Goal: Task Accomplishment & Management: Manage account settings

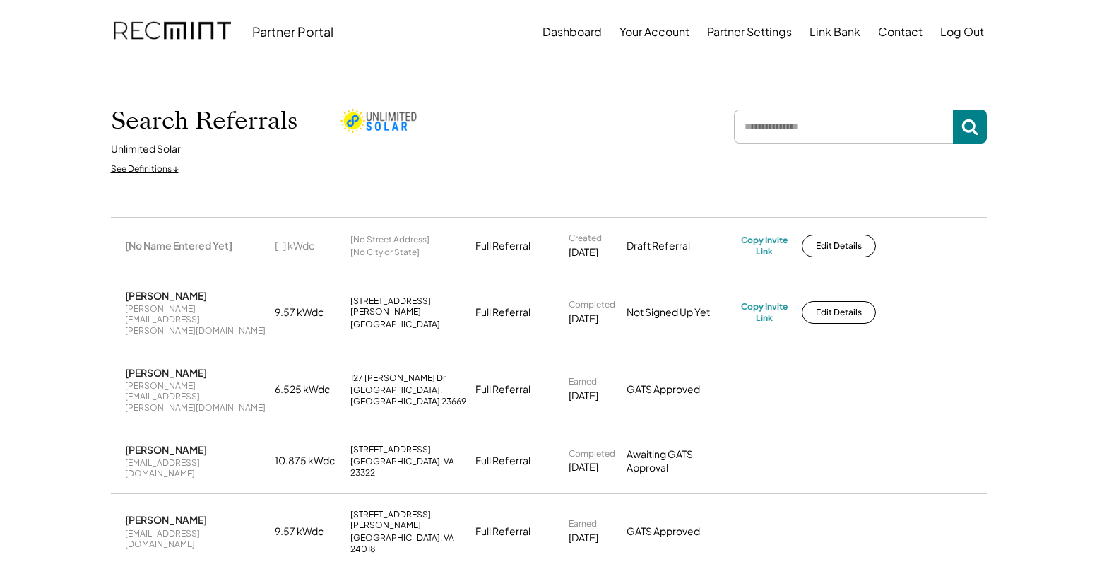
click at [193, 30] on img at bounding box center [172, 32] width 117 height 48
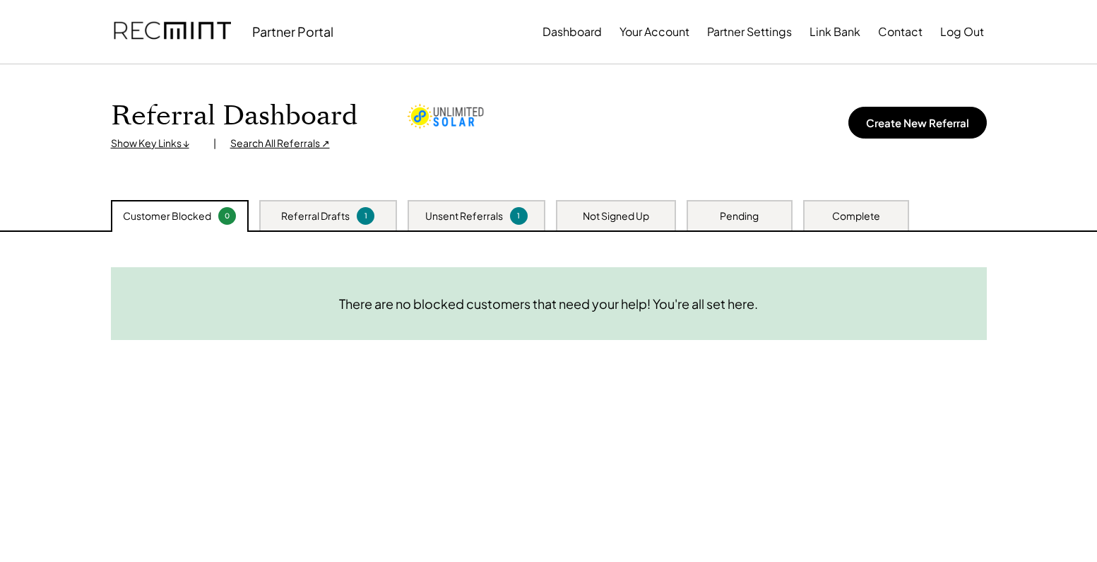
click at [336, 213] on div "Referral Drafts" at bounding box center [315, 216] width 69 height 14
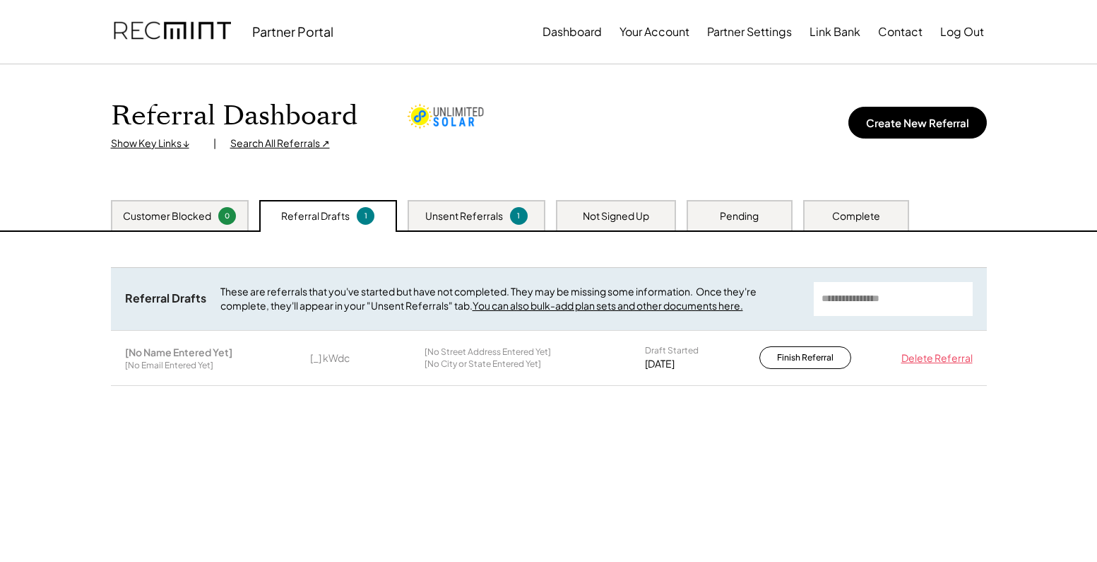
click at [454, 212] on div "Unsent Referrals" at bounding box center [464, 216] width 78 height 14
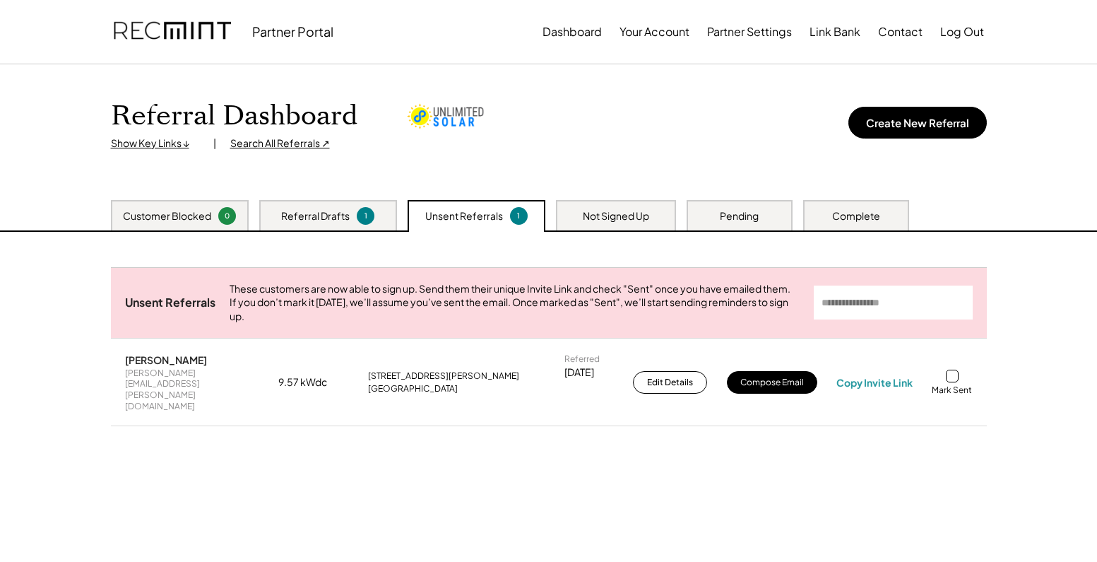
click at [202, 220] on div "Customer Blocked" at bounding box center [167, 216] width 88 height 14
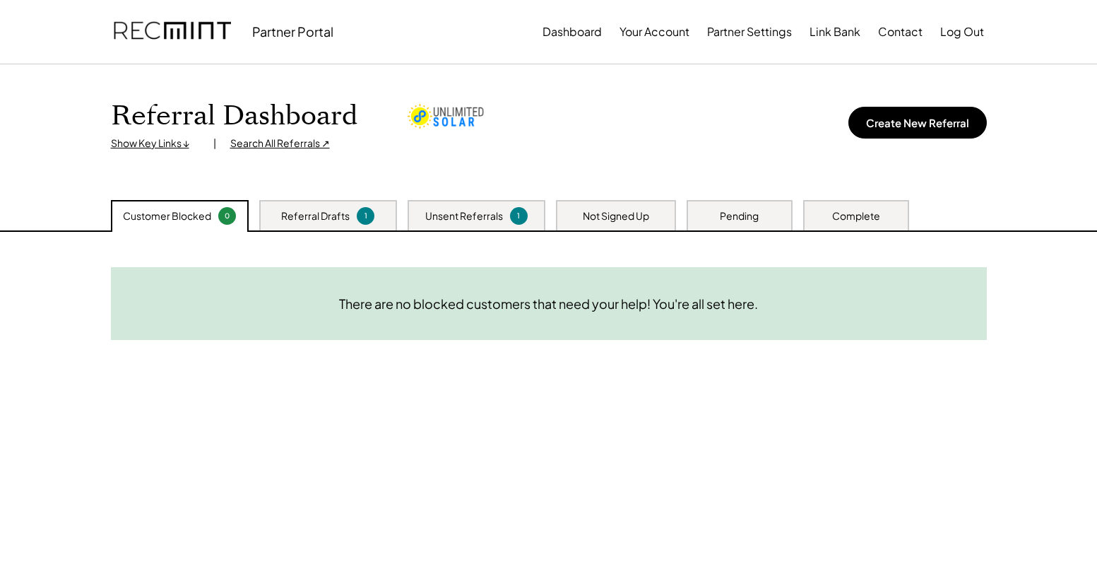
click at [309, 211] on div "Referral Drafts" at bounding box center [315, 216] width 69 height 14
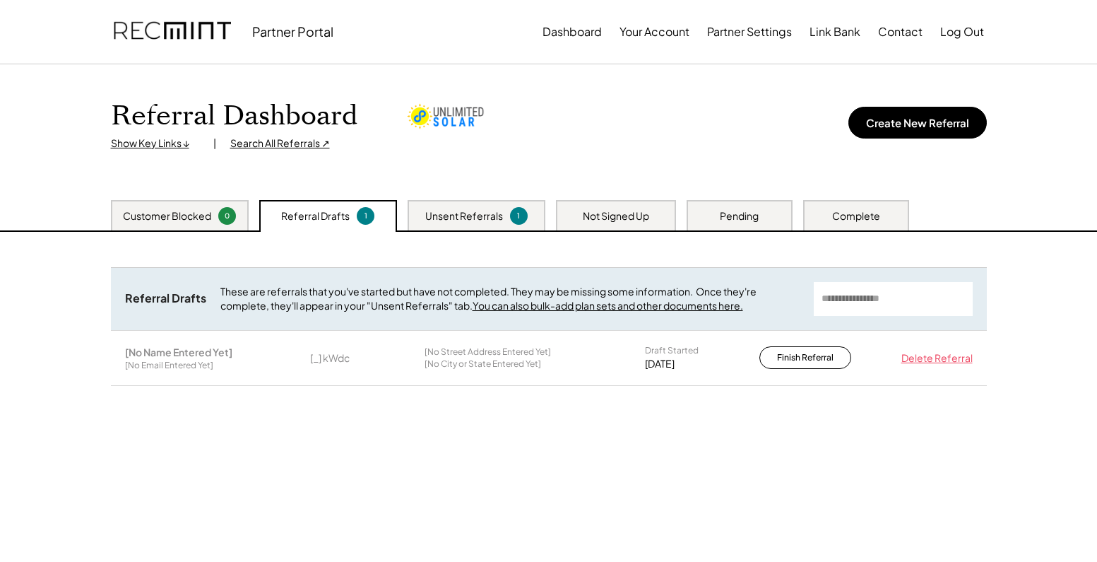
click at [458, 216] on div "Unsent Referrals" at bounding box center [464, 216] width 78 height 14
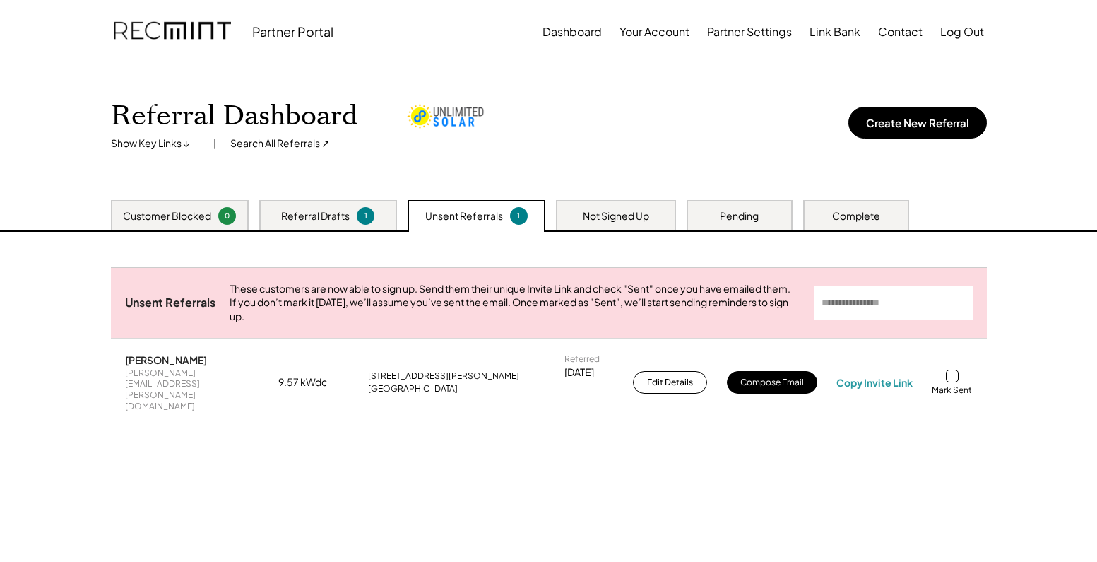
click at [954, 373] on div at bounding box center [952, 375] width 13 height 13
